Goal: Transaction & Acquisition: Book appointment/travel/reservation

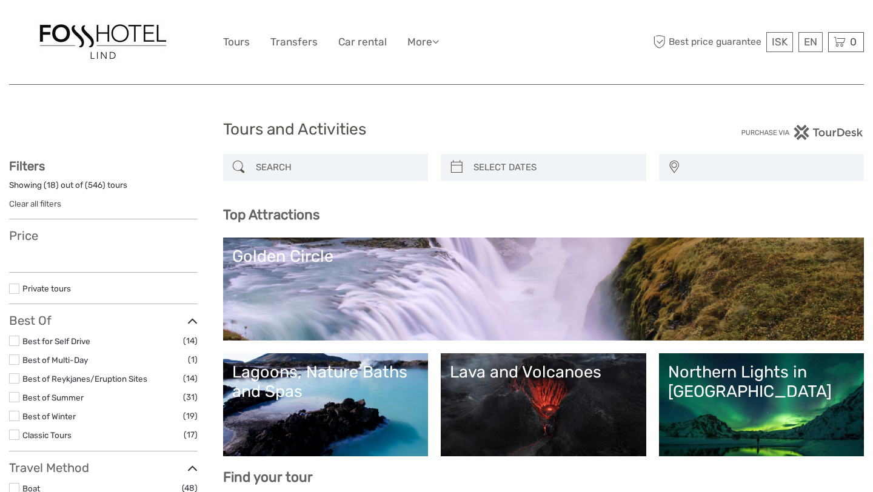
select select
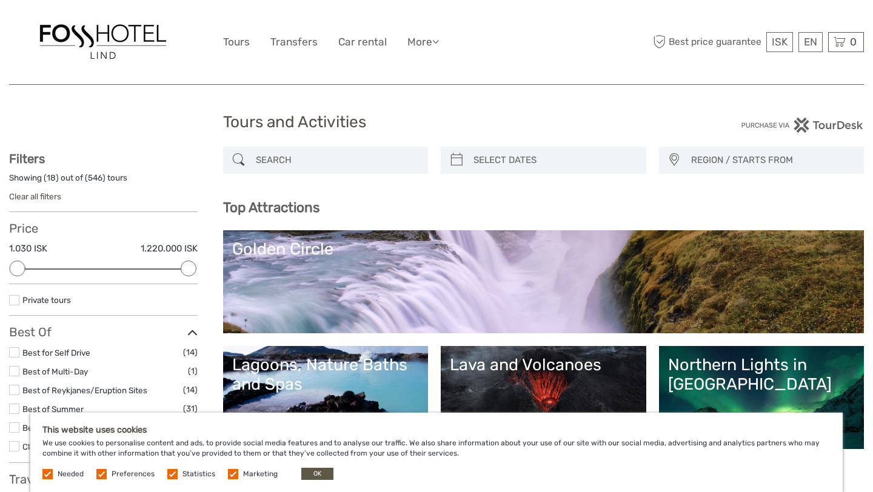
scroll to position [8, 0]
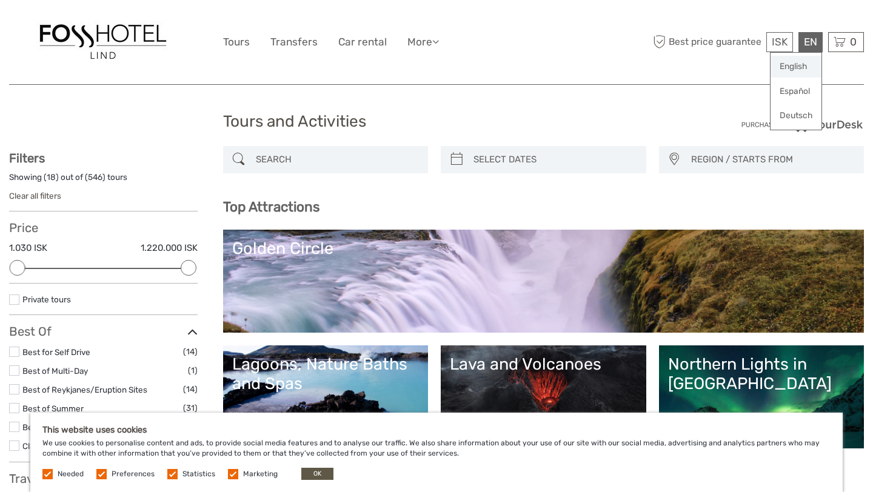
click at [798, 66] on link "English" at bounding box center [795, 67] width 51 height 22
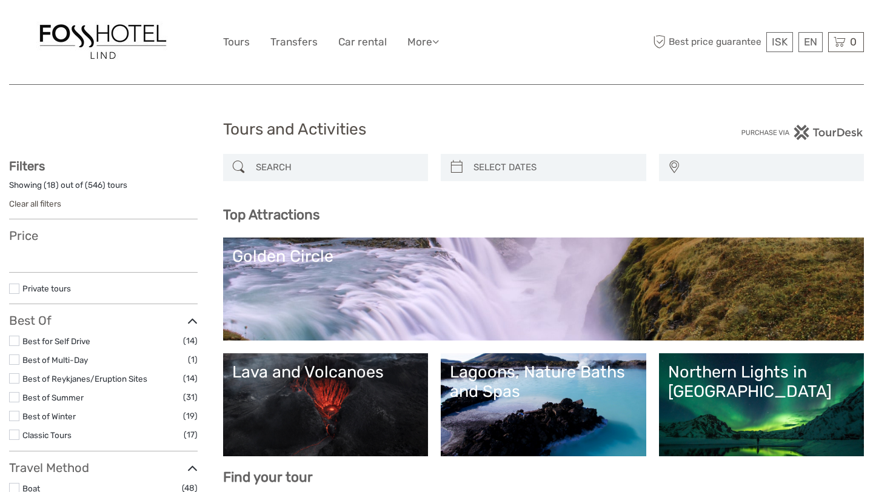
select select
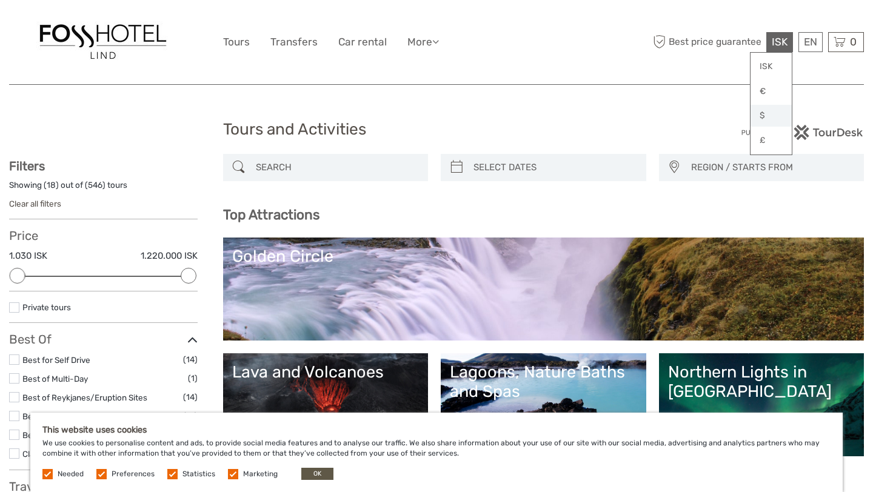
click at [761, 114] on link "$" at bounding box center [770, 116] width 41 height 22
click at [323, 477] on button "OK" at bounding box center [317, 474] width 32 height 12
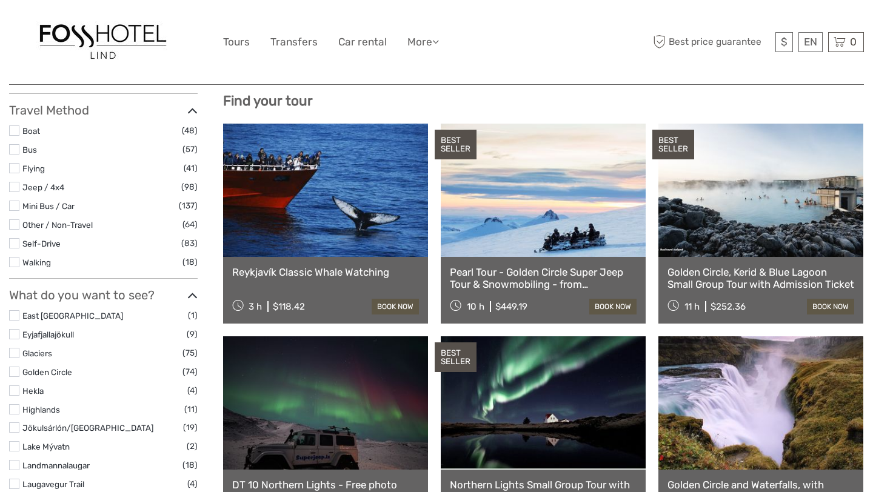
scroll to position [374, 0]
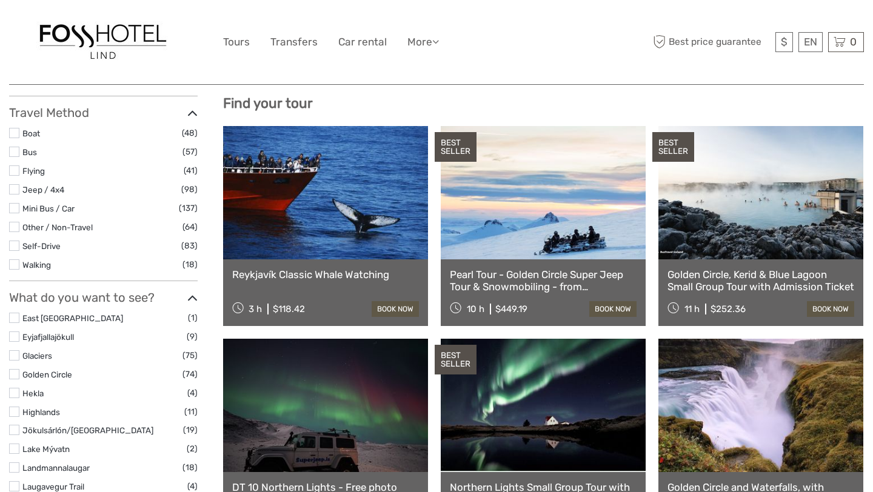
click at [537, 222] on link at bounding box center [543, 192] width 205 height 133
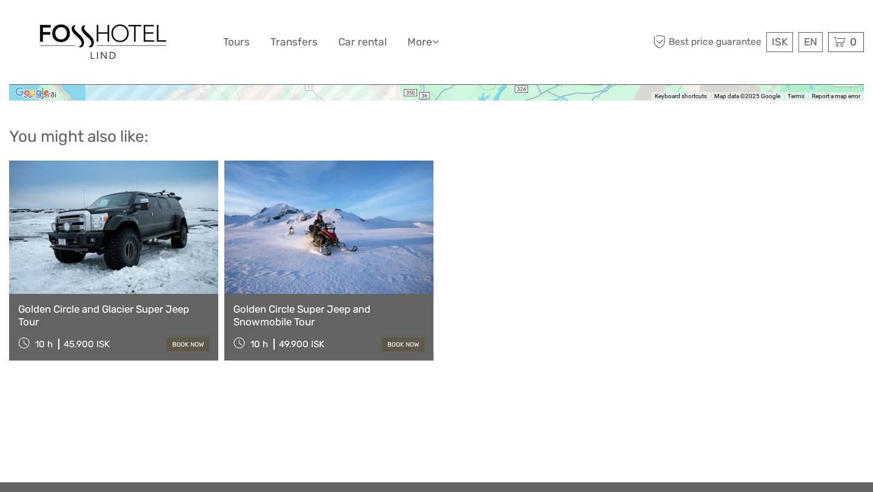
scroll to position [1507, 0]
